Goal: Register for event/course

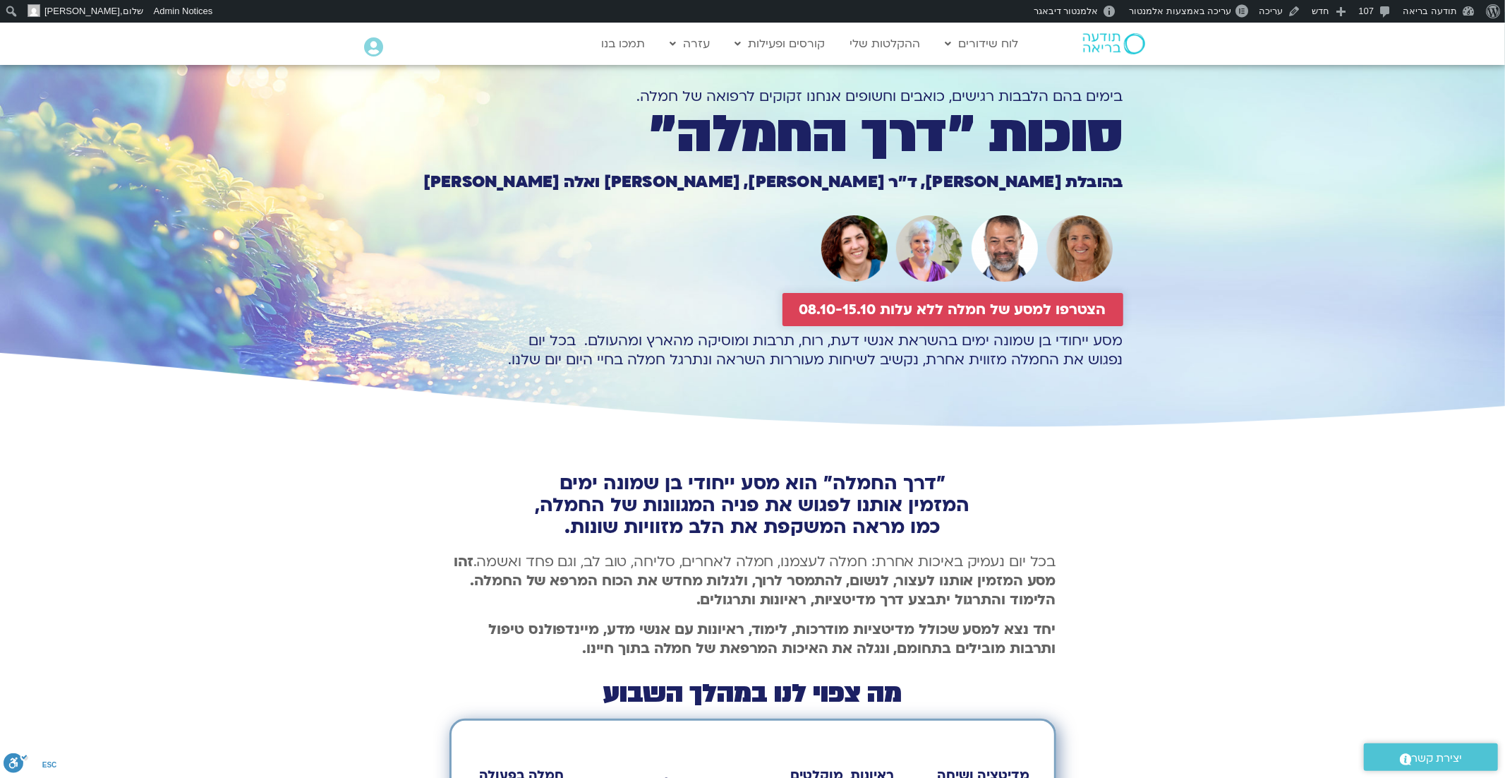
click at [883, 310] on span "הצטרפו למסע של חמלה ללא עלות 08.10-15.10" at bounding box center [952, 309] width 307 height 16
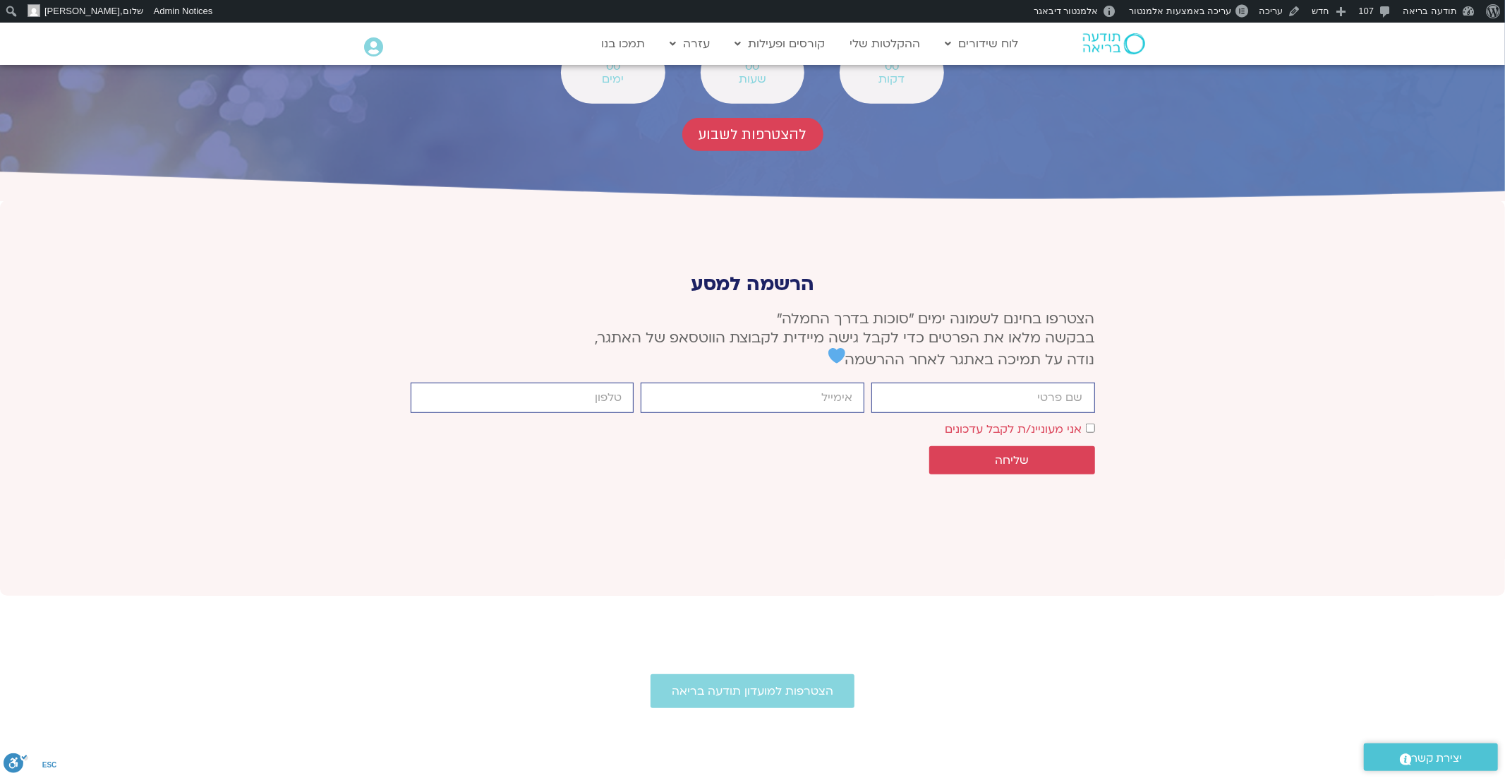
scroll to position [5172, 0]
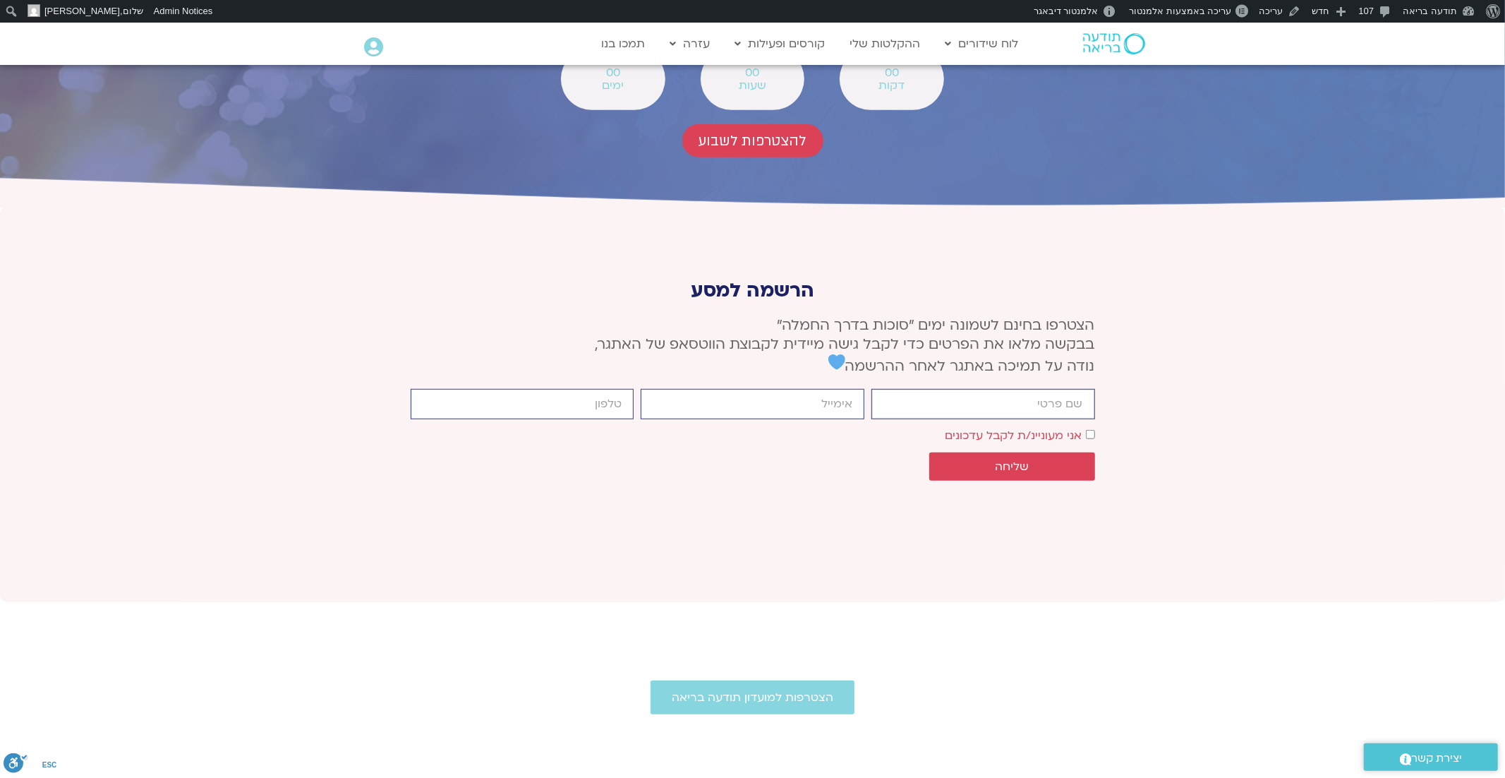
click at [934, 389] on input "firstname" at bounding box center [983, 404] width 224 height 30
type input "רונה"
click at [775, 389] on input "email" at bounding box center [753, 404] width 224 height 30
type input "ronapartok@gmail.com"
click at [601, 389] on input "cellphone" at bounding box center [523, 404] width 224 height 30
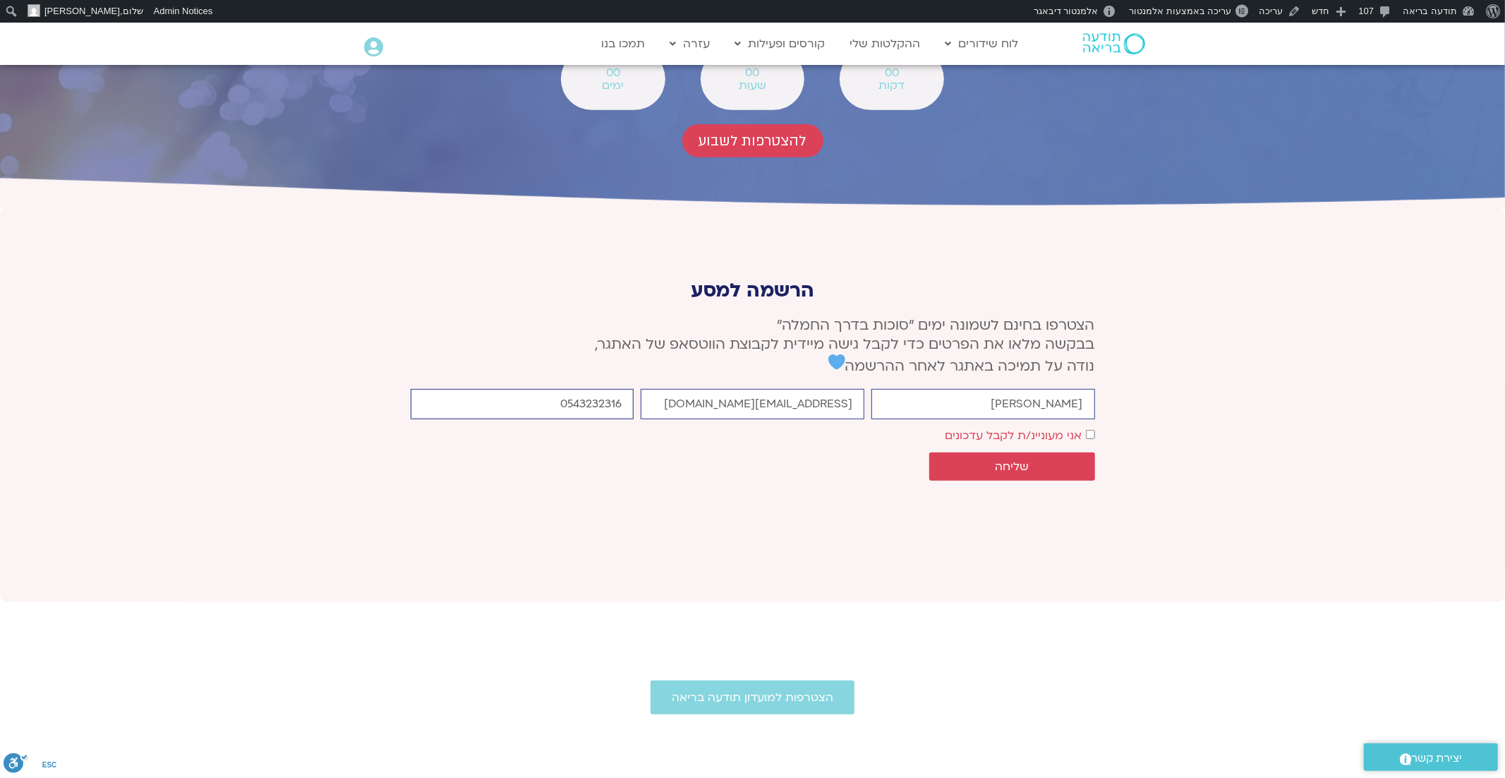
type input "0543232316"
click at [1094, 426] on div "אישור דיוור אני מעוניינ/ת לקבל עדכונים" at bounding box center [752, 435] width 691 height 19
click at [1020, 460] on span "שליחה" at bounding box center [1012, 466] width 34 height 13
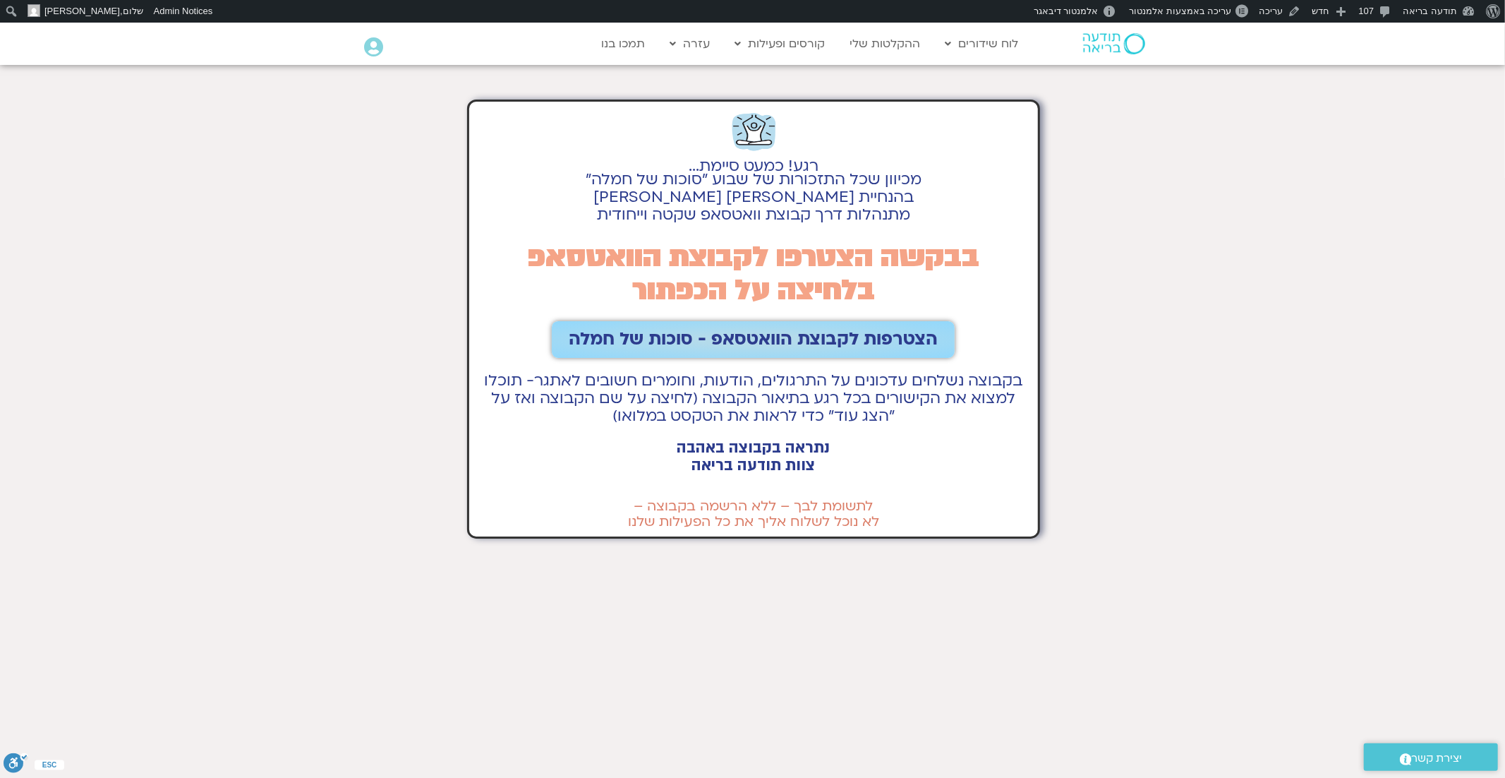
scroll to position [4, 0]
click at [787, 339] on span "הצטרפות לקבוצת הוואטסאפ - סוכות של חמלה" at bounding box center [753, 337] width 369 height 20
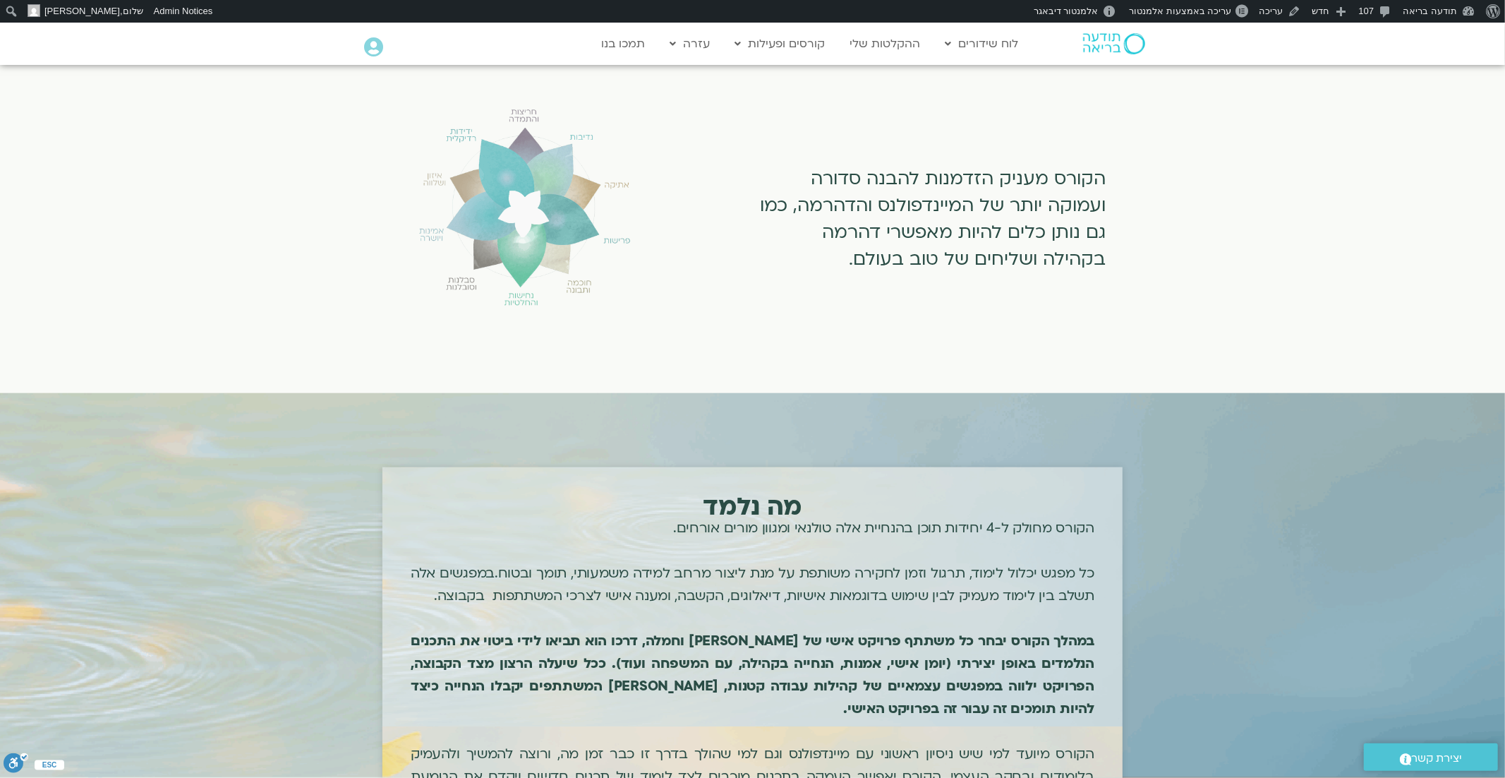
scroll to position [511, 0]
